Goal: Information Seeking & Learning: Learn about a topic

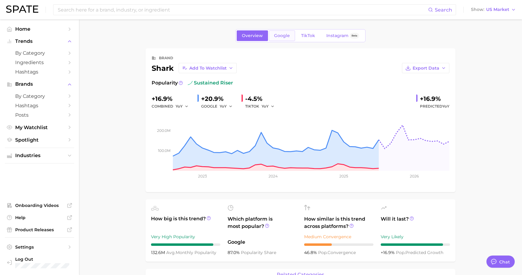
click at [284, 35] on span "Google" at bounding box center [282, 35] width 16 height 5
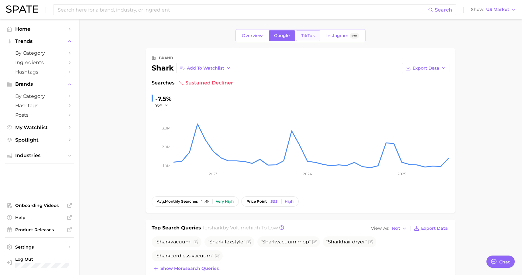
click at [304, 36] on span "TikTok" at bounding box center [308, 35] width 14 height 5
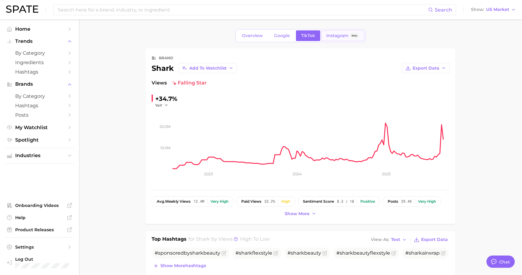
click at [332, 37] on span "Instagram" at bounding box center [338, 35] width 22 height 5
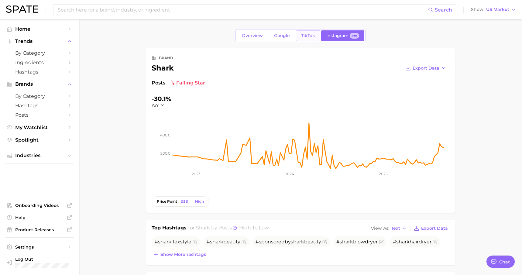
click at [307, 36] on span "TikTok" at bounding box center [308, 35] width 14 height 5
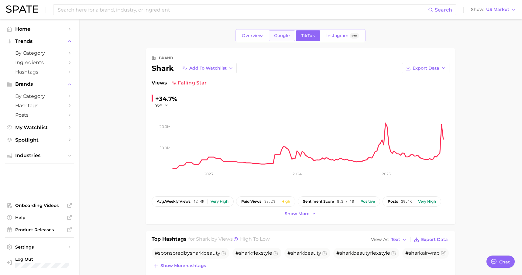
click at [279, 34] on span "Google" at bounding box center [282, 35] width 16 height 5
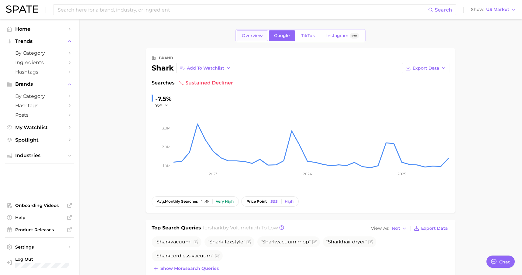
click at [256, 34] on span "Overview" at bounding box center [252, 35] width 21 height 5
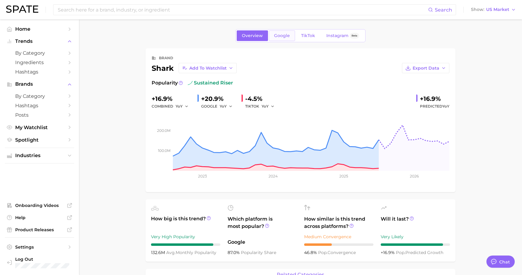
click at [283, 36] on span "Google" at bounding box center [282, 35] width 16 height 5
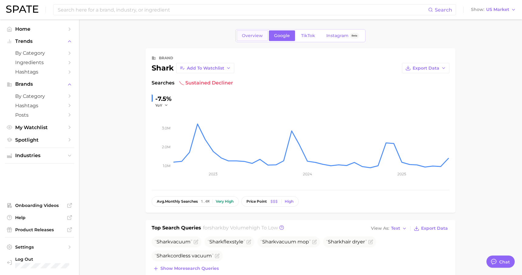
click at [261, 33] on span "Overview" at bounding box center [252, 35] width 21 height 5
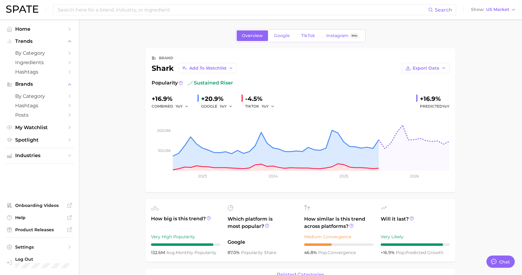
click at [282, 37] on span "Google" at bounding box center [282, 35] width 16 height 5
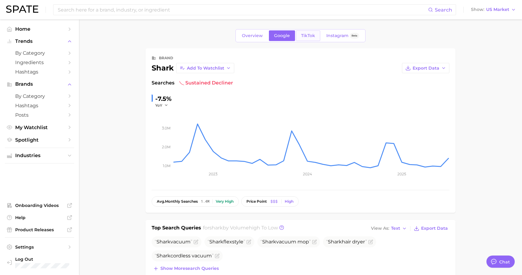
click at [303, 37] on span "TikTok" at bounding box center [308, 35] width 14 height 5
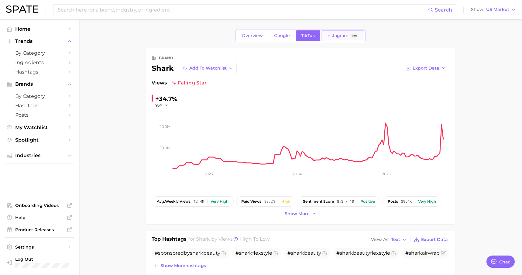
click at [335, 35] on span "Instagram" at bounding box center [338, 35] width 22 height 5
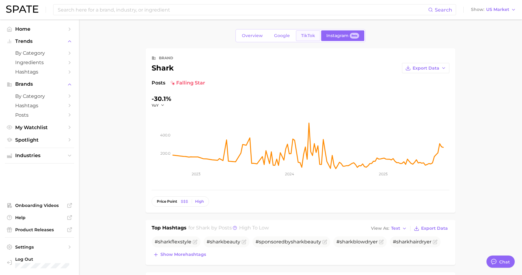
click at [305, 36] on span "TikTok" at bounding box center [308, 35] width 14 height 5
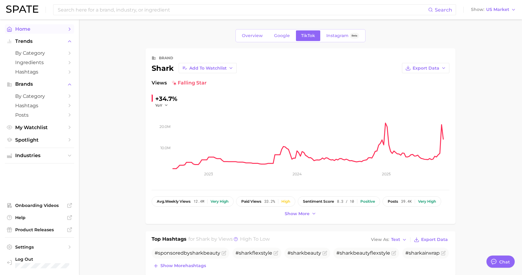
click at [29, 29] on span "Home" at bounding box center [39, 29] width 49 height 6
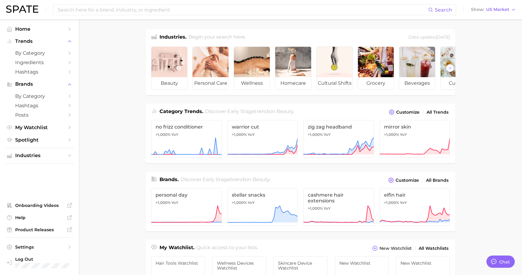
click at [482, 173] on main "Industries. Begin your search here. Data update: [DATE] beauty personal care we…" at bounding box center [300, 256] width 443 height 475
click at [184, 7] on input at bounding box center [242, 10] width 371 height 10
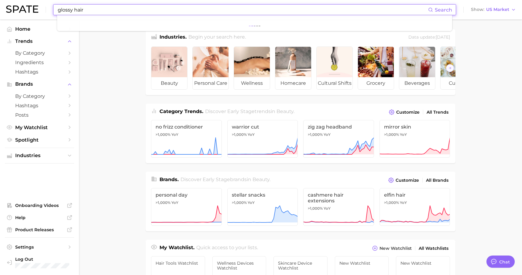
type input "glossy hair"
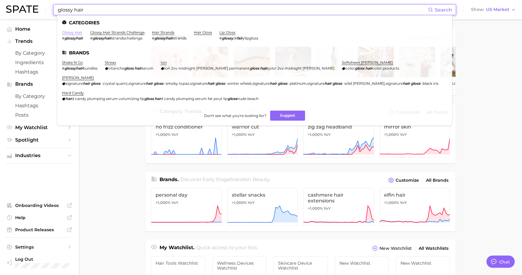
click at [79, 33] on link "glossy hair" at bounding box center [72, 32] width 20 height 5
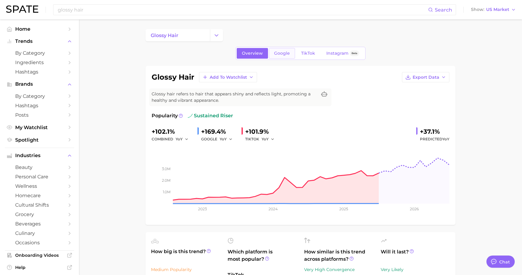
click at [283, 55] on span "Google" at bounding box center [282, 53] width 16 height 5
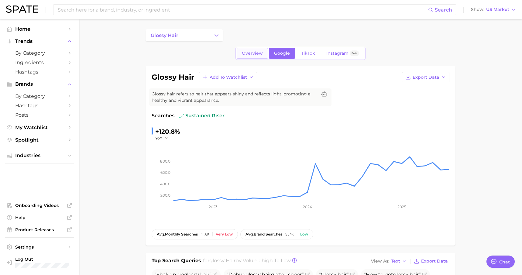
click at [257, 53] on span "Overview" at bounding box center [252, 53] width 21 height 5
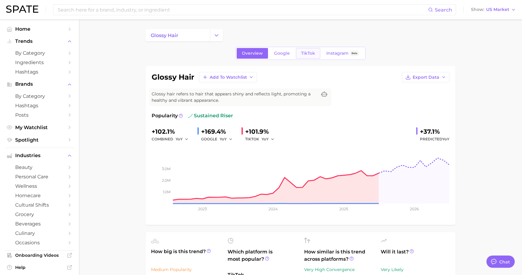
click at [304, 55] on span "TikTok" at bounding box center [308, 53] width 14 height 5
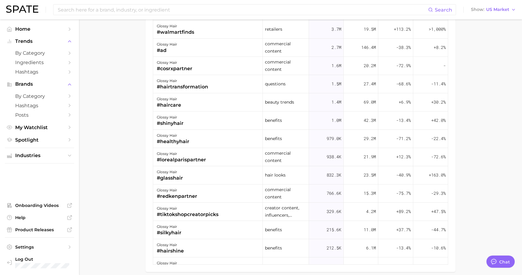
scroll to position [584, 0]
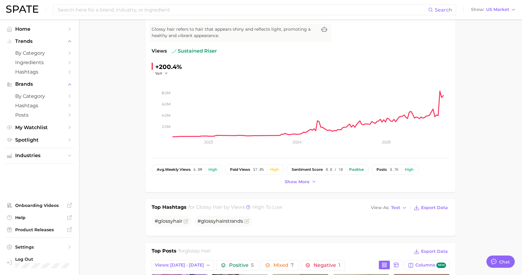
scroll to position [49, 0]
